Goal: Find specific page/section: Find specific page/section

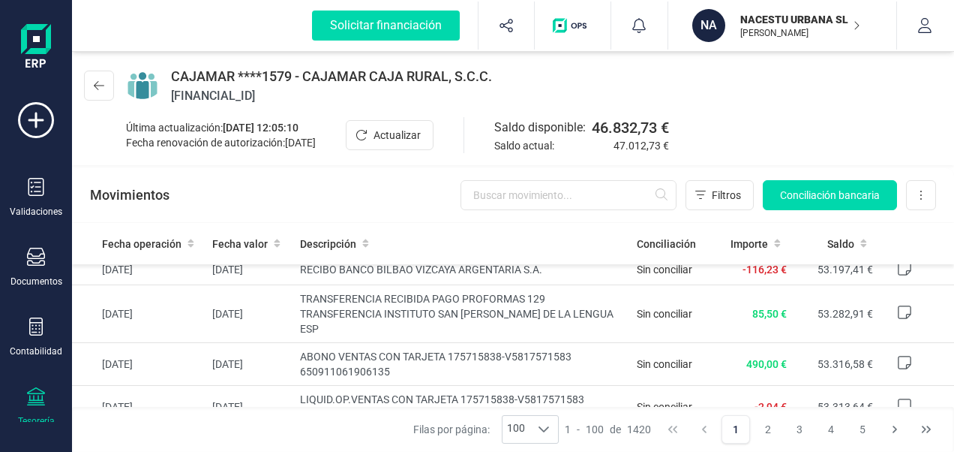
scroll to position [510, 0]
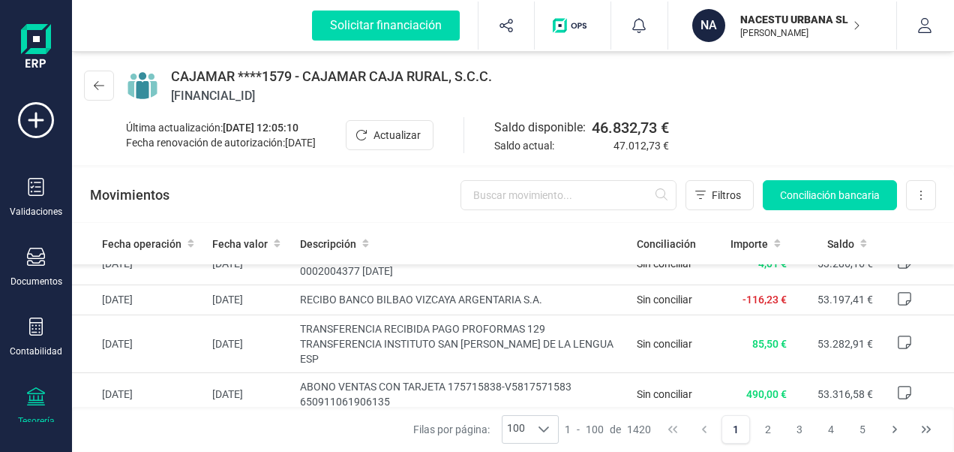
click at [776, 30] on p "[PERSON_NAME]" at bounding box center [800, 33] width 120 height 12
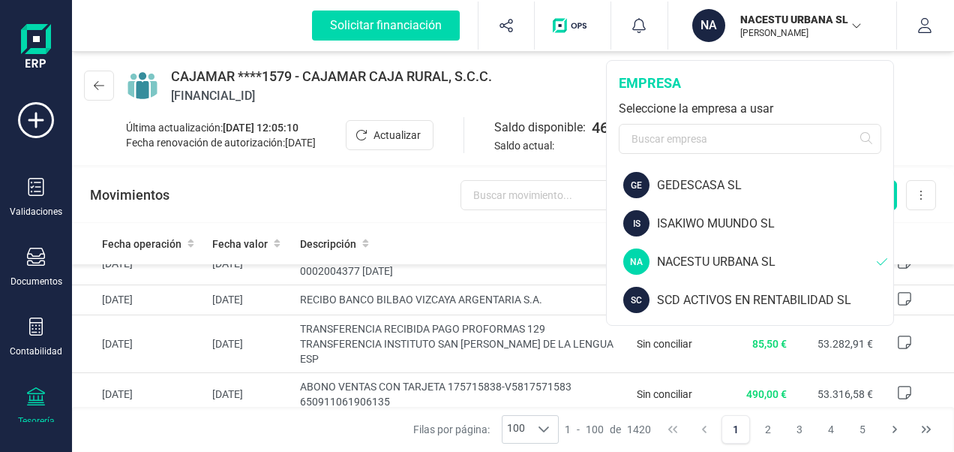
click at [682, 259] on div "NACESTU URBANA SL" at bounding box center [767, 262] width 220 height 18
click at [30, 399] on icon at bounding box center [36, 396] width 18 height 18
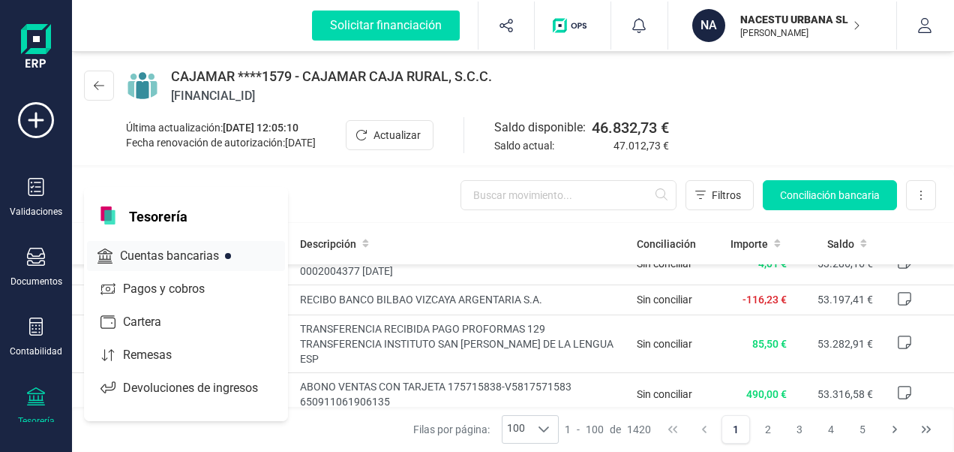
click at [140, 255] on span "Cuentas bancarias" at bounding box center [180, 256] width 132 height 18
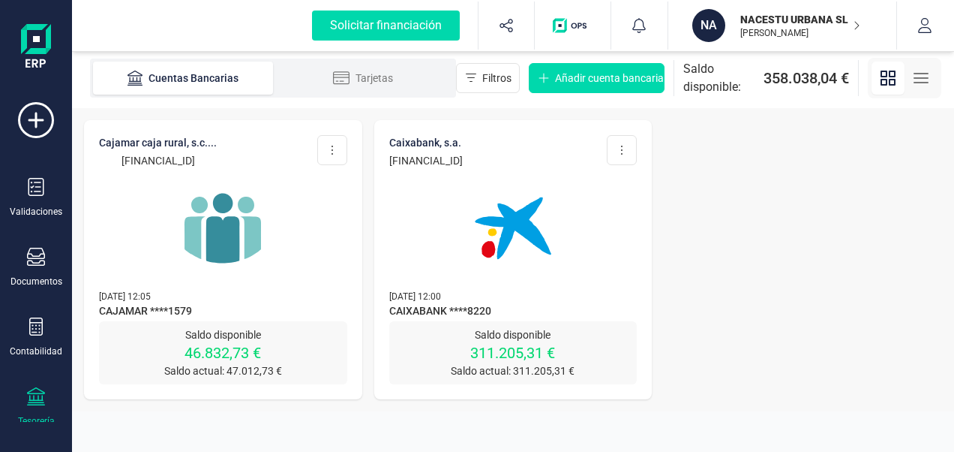
click at [510, 248] on img at bounding box center [513, 228] width 126 height 126
